Goal: Task Accomplishment & Management: Complete application form

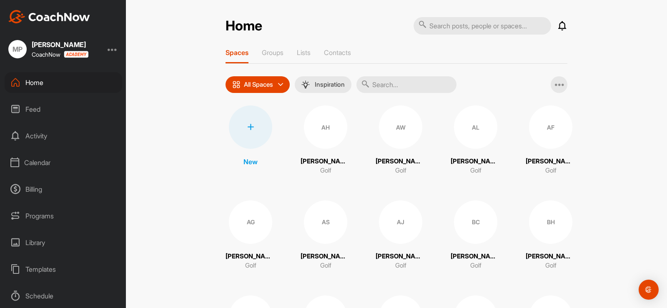
click at [419, 83] on input "text" at bounding box center [406, 84] width 100 height 17
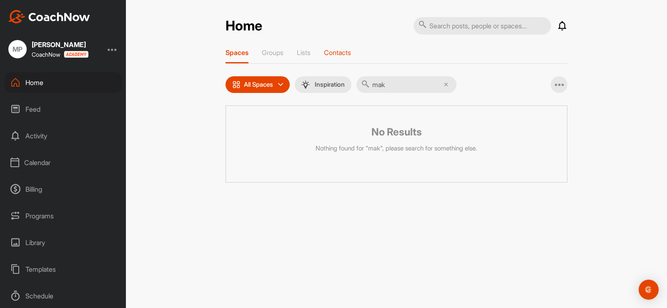
type input "mak"
click at [333, 54] on p "Contacts" at bounding box center [337, 52] width 27 height 8
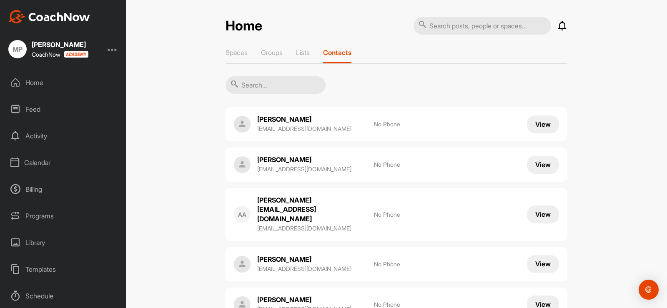
click at [272, 80] on input "text" at bounding box center [275, 85] width 100 height 18
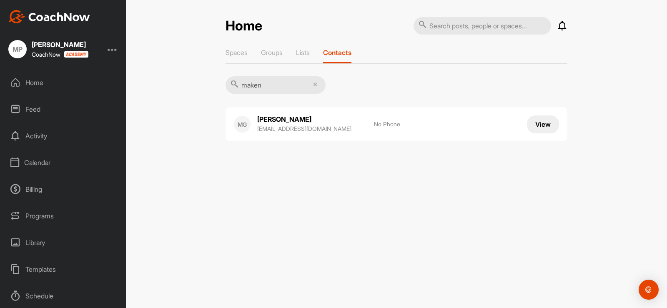
type input "maken"
click at [313, 126] on p "[EMAIL_ADDRESS][DOMAIN_NAME]" at bounding box center [311, 129] width 108 height 8
click at [545, 125] on button "View" at bounding box center [543, 124] width 32 height 18
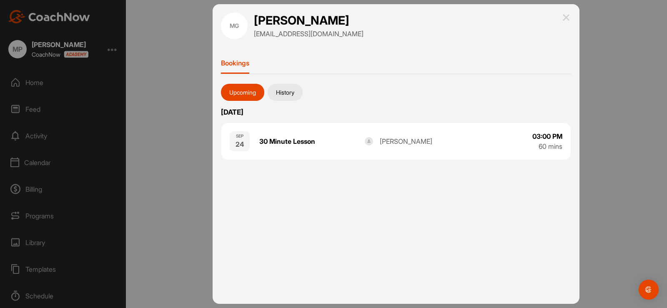
click at [285, 93] on button "History" at bounding box center [285, 93] width 35 height 18
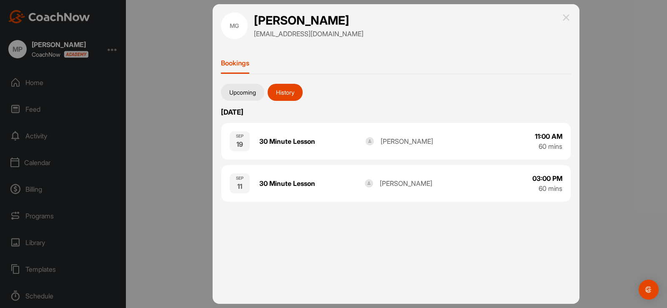
click at [242, 91] on button "Upcoming" at bounding box center [242, 93] width 43 height 18
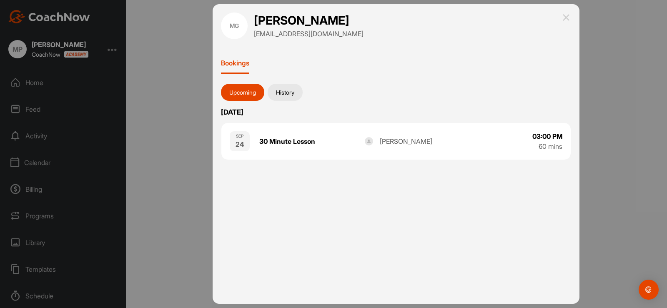
click at [170, 45] on div at bounding box center [333, 154] width 667 height 308
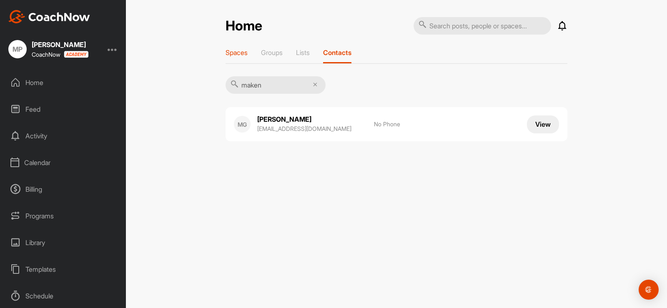
click at [233, 52] on p "Spaces" at bounding box center [236, 52] width 22 height 8
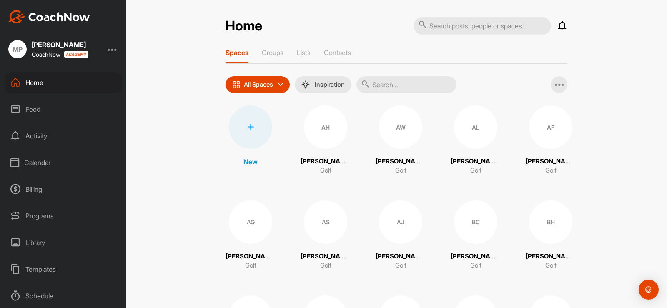
click at [235, 130] on div at bounding box center [250, 126] width 43 height 43
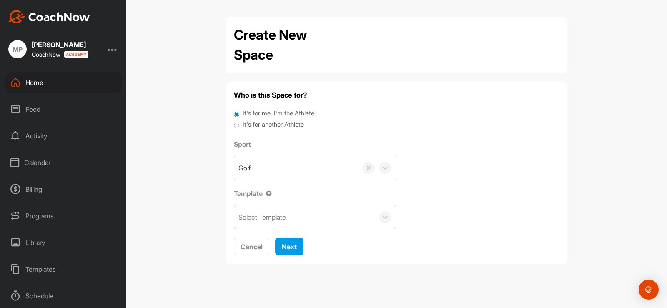
click at [275, 125] on label "It's for another Athlete" at bounding box center [273, 125] width 61 height 10
click at [239, 125] on input "It's for another Athlete" at bounding box center [236, 125] width 5 height 11
radio input "true"
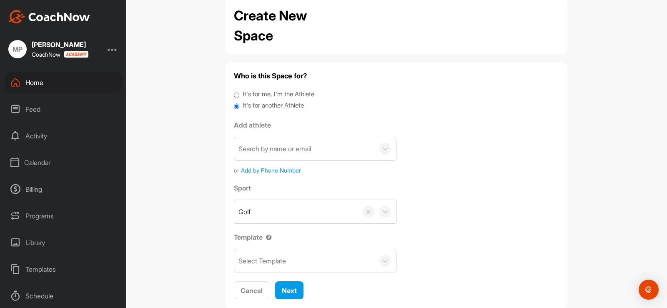
scroll to position [38, 0]
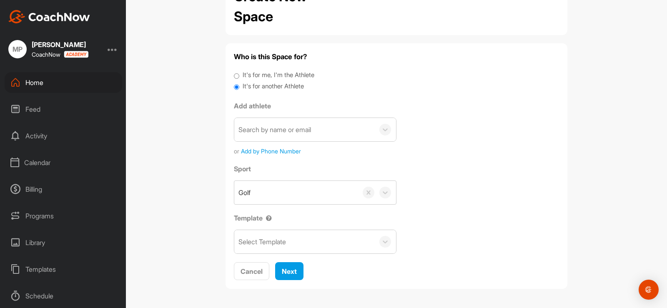
click at [275, 127] on div "Search by name or email" at bounding box center [274, 130] width 73 height 10
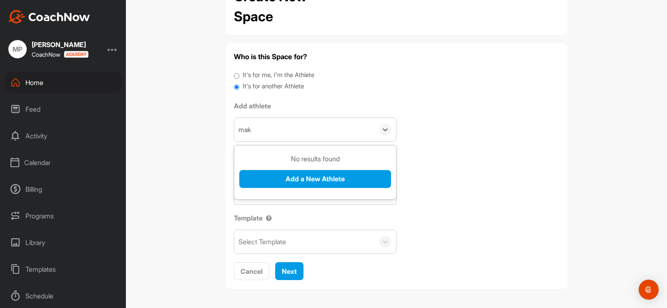
type input "make"
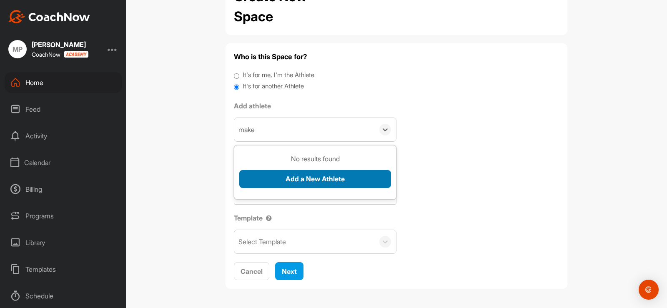
click at [305, 174] on button "Add a New Athlete" at bounding box center [315, 179] width 152 height 18
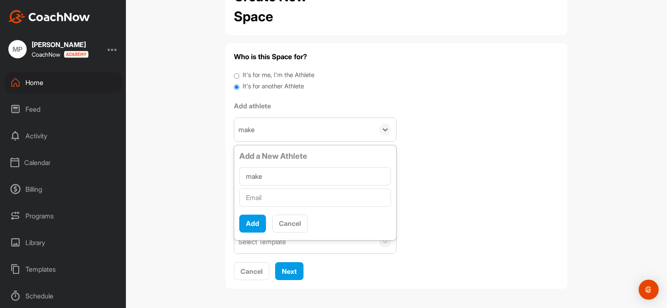
drag, startPoint x: 277, startPoint y: 179, endPoint x: 229, endPoint y: 180, distance: 47.5
click at [229, 180] on div "Who is this Space for? It's for me, I'm the Athlete It's for another Athlete Ad…" at bounding box center [396, 165] width 342 height 245
type input "[PERSON_NAME]"
paste input "[EMAIL_ADDRESS][DOMAIN_NAME]"
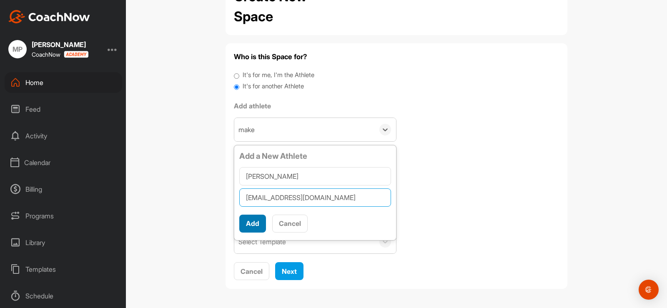
type input "[EMAIL_ADDRESS][DOMAIN_NAME]"
click at [255, 222] on button "Add" at bounding box center [252, 224] width 27 height 18
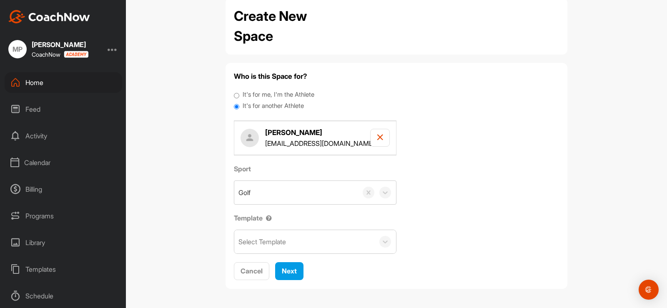
scroll to position [19, 0]
click at [279, 251] on div "Select Template" at bounding box center [304, 241] width 140 height 23
click at [288, 246] on div "Select Template" at bounding box center [304, 241] width 140 height 23
click at [290, 269] on span "Next" at bounding box center [289, 271] width 15 height 8
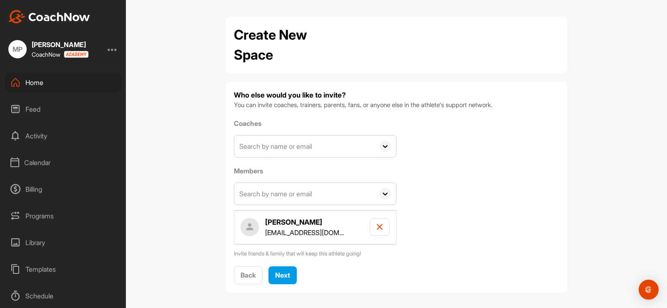
scroll to position [4, 0]
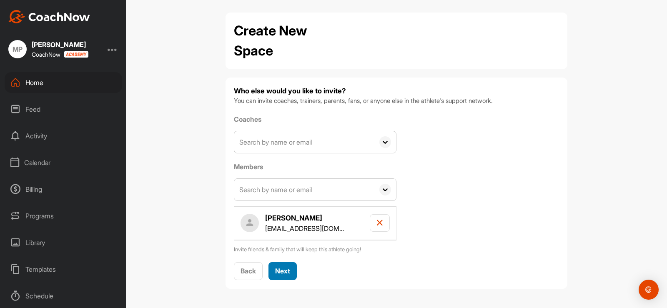
click at [287, 271] on span "Next" at bounding box center [282, 271] width 15 height 8
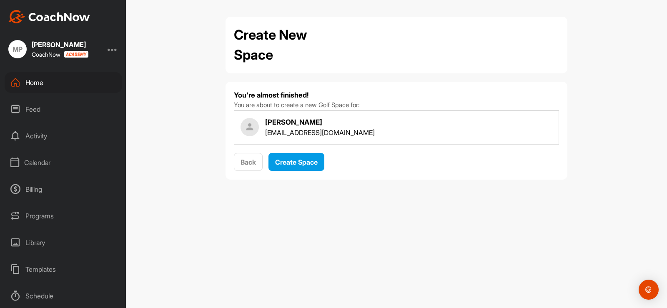
scroll to position [0, 0]
click at [301, 160] on span "Create Space" at bounding box center [296, 162] width 43 height 8
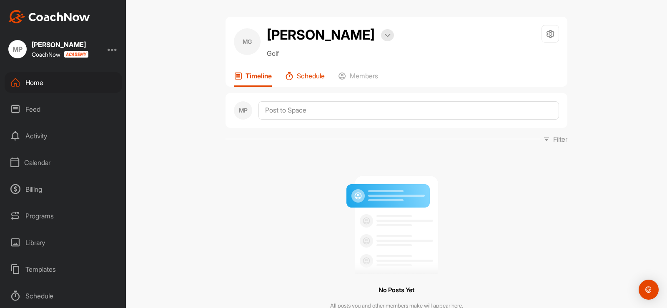
click at [321, 75] on p "Schedule" at bounding box center [311, 76] width 28 height 8
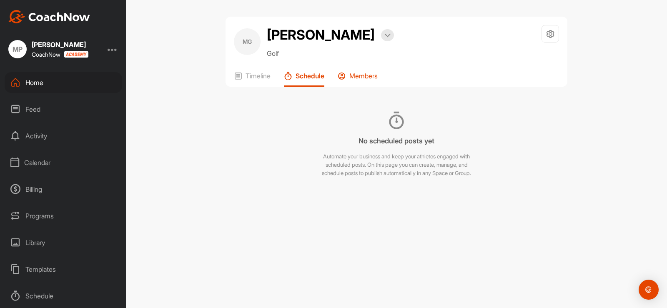
click at [344, 73] on icon at bounding box center [342, 76] width 8 height 8
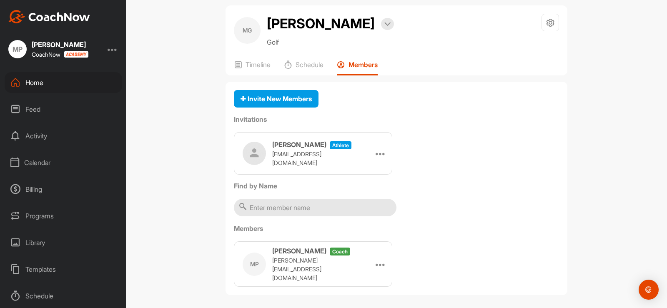
scroll to position [15, 0]
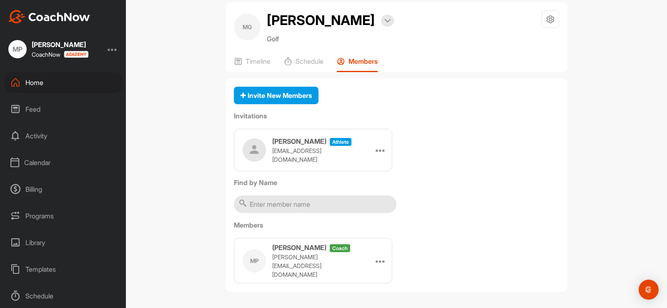
click at [293, 207] on input "text" at bounding box center [315, 204] width 163 height 18
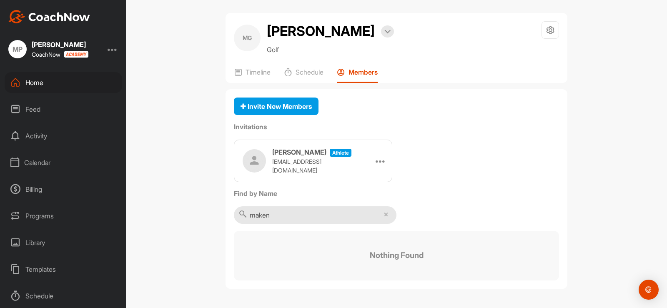
scroll to position [4, 0]
type input "m"
type input "gates"
click at [250, 71] on p "Timeline" at bounding box center [257, 72] width 25 height 8
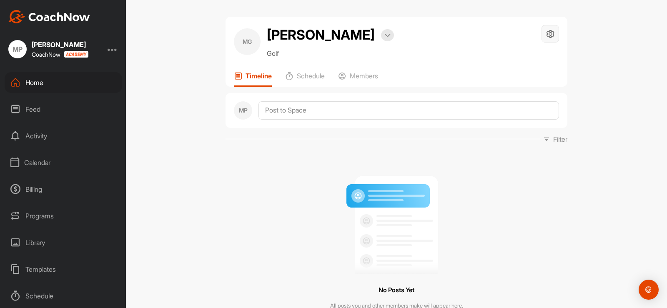
click at [547, 33] on icon at bounding box center [551, 34] width 10 height 10
click at [585, 60] on div "MG [PERSON_NAME] Bookings Golf Space Settings Your Notifications Timeline Sched…" at bounding box center [396, 154] width 541 height 308
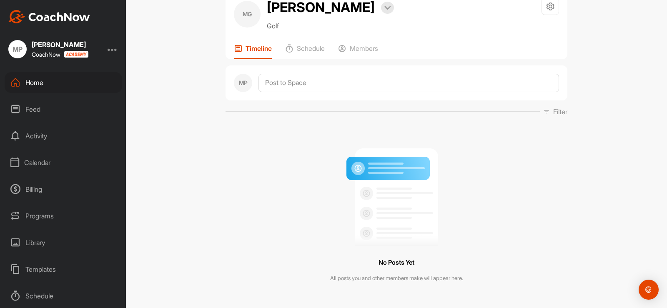
scroll to position [40, 0]
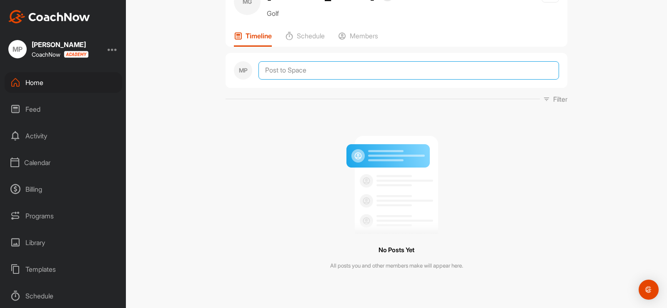
click at [328, 73] on textarea at bounding box center [408, 70] width 300 height 18
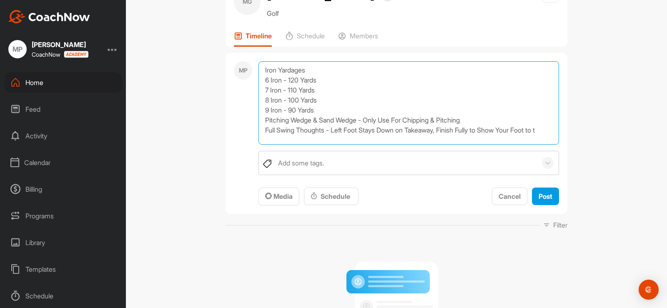
scroll to position [0, 0]
click at [333, 130] on textarea "Iron Yardages 6 Iron - 120 Yards 7 Iron - 110 Yards 8 Iron - 100 Yards 9 Iron -…" at bounding box center [408, 102] width 300 height 83
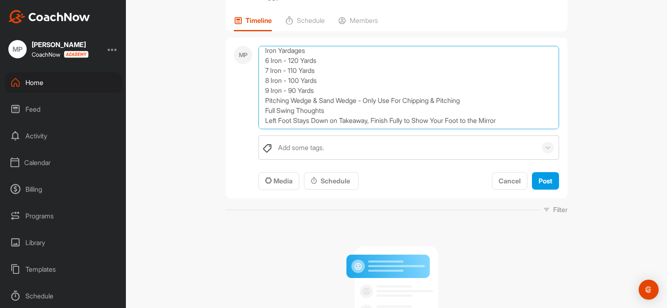
scroll to position [82, 0]
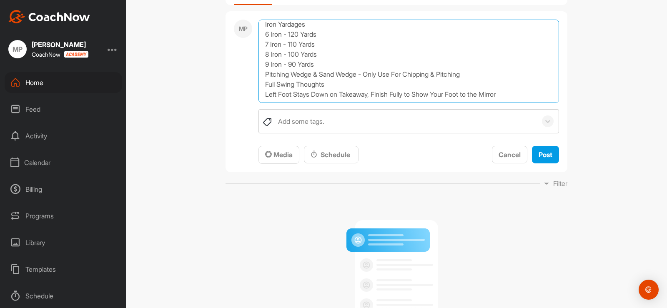
click at [376, 93] on textarea "Iron Yardages 6 Iron - 120 Yards 7 Iron - 110 Yards 8 Iron - 100 Yards 9 Iron -…" at bounding box center [408, 61] width 300 height 83
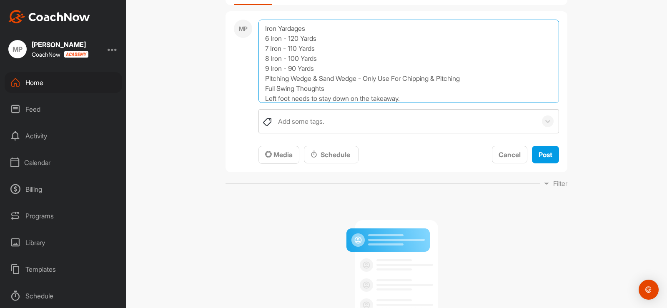
click at [260, 89] on textarea "Iron Yardages 6 Iron - 120 Yards 7 Iron - 110 Yards 8 Iron - 100 Yards 9 Iron -…" at bounding box center [408, 61] width 300 height 83
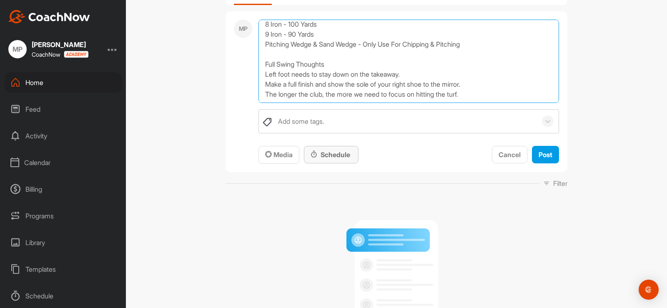
type textarea "Iron Yardages 6 Iron - 120 Yards 7 Iron - 110 Yards 8 Iron - 100 Yards 9 Iron -…"
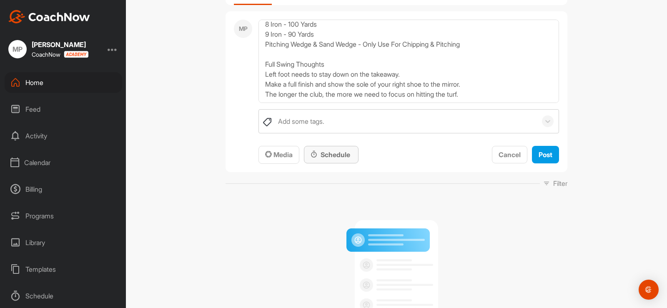
click at [342, 156] on div "Schedule" at bounding box center [330, 155] width 41 height 10
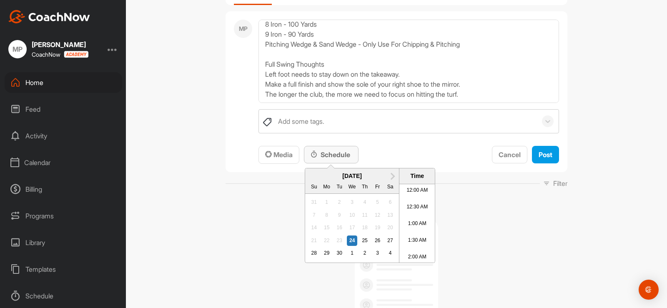
scroll to position [486, 0]
click at [410, 146] on span "Media Schedule Next Month [DATE] Su Mo Tu We Th Fr Sa 31 1 2 3 4 5 6 7 8 9 10 1…" at bounding box center [408, 155] width 300 height 18
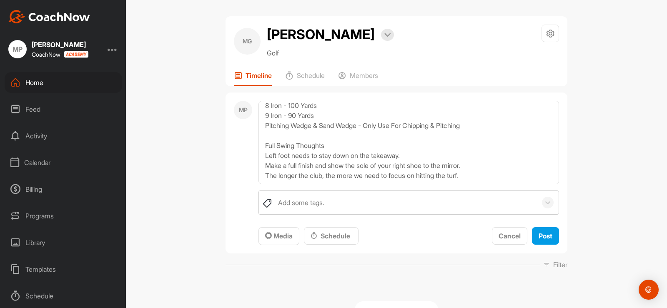
scroll to position [0, 0]
click at [542, 233] on span "Post" at bounding box center [545, 236] width 14 height 8
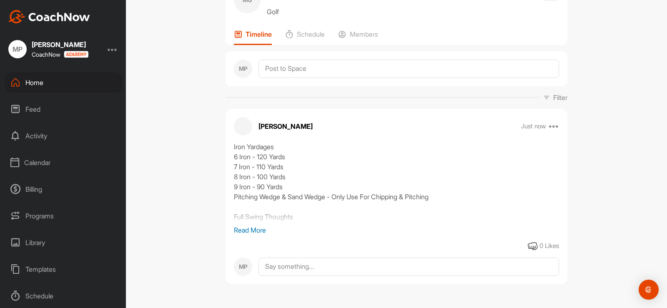
scroll to position [43, 0]
click at [234, 228] on p "Read More" at bounding box center [396, 228] width 325 height 10
